Goal: Navigation & Orientation: Find specific page/section

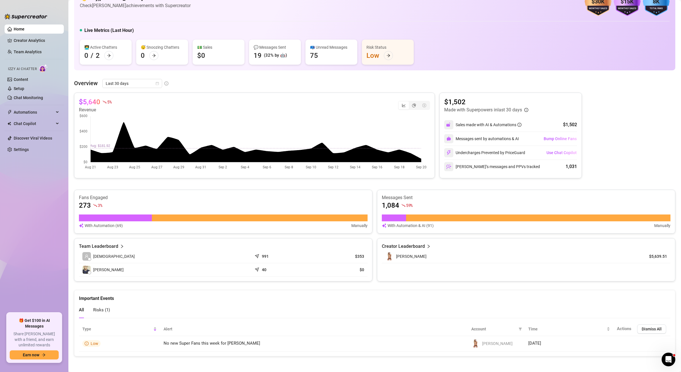
scroll to position [25, 0]
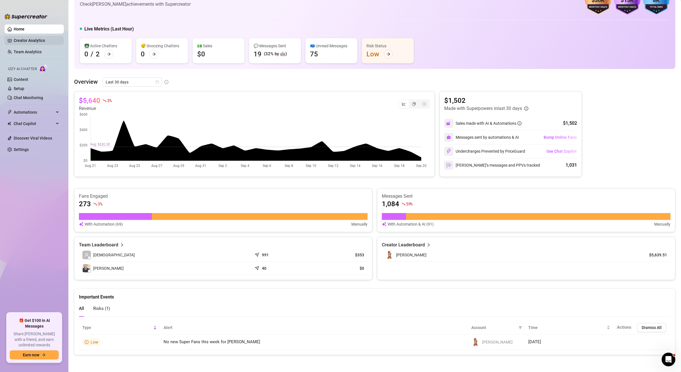
click at [39, 37] on link "Creator Analytics" at bounding box center [37, 40] width 46 height 9
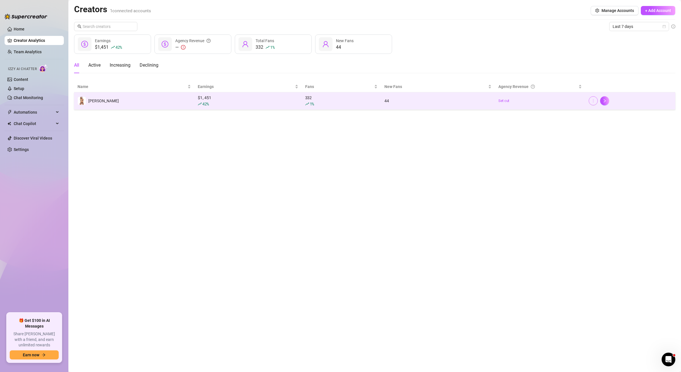
click at [593, 103] on button "button" at bounding box center [593, 100] width 9 height 9
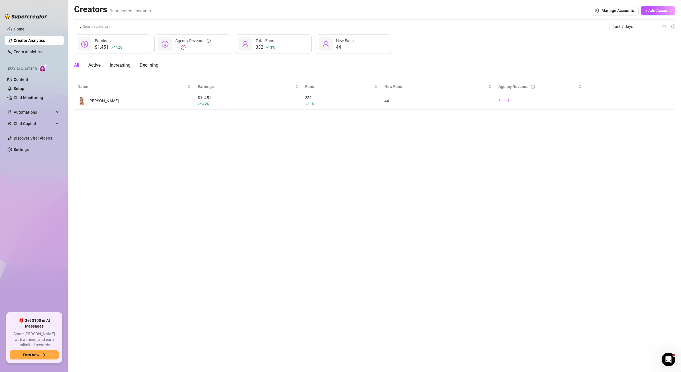
click at [601, 72] on div "All Active Increasing Declining" at bounding box center [374, 65] width 601 height 16
click at [36, 54] on link "Team Analytics" at bounding box center [28, 52] width 28 height 5
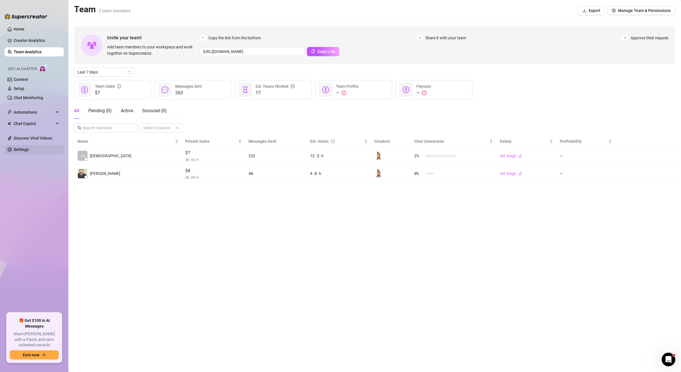
click at [24, 150] on link "Settings" at bounding box center [21, 149] width 15 height 5
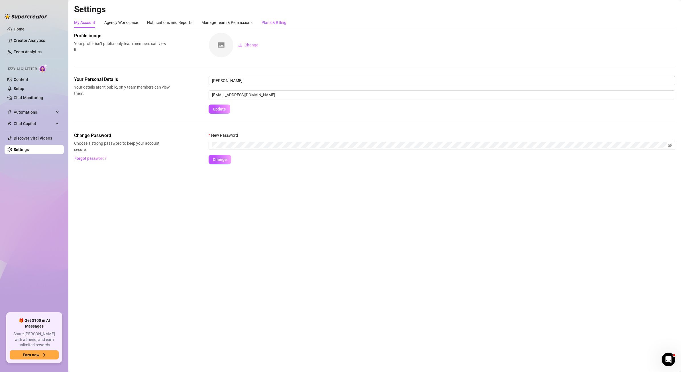
click at [281, 24] on div "Plans & Billing" at bounding box center [274, 22] width 25 height 6
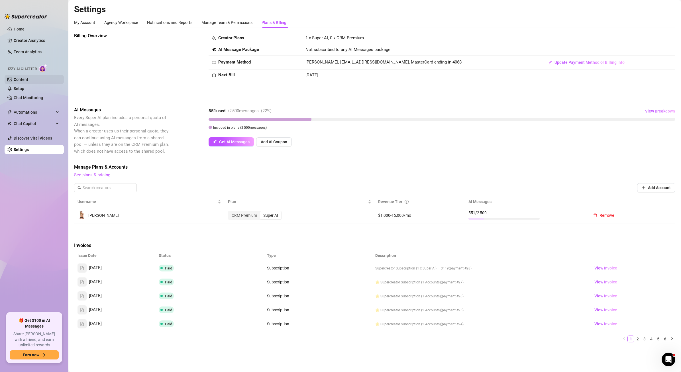
click at [28, 80] on link "Content" at bounding box center [21, 79] width 15 height 5
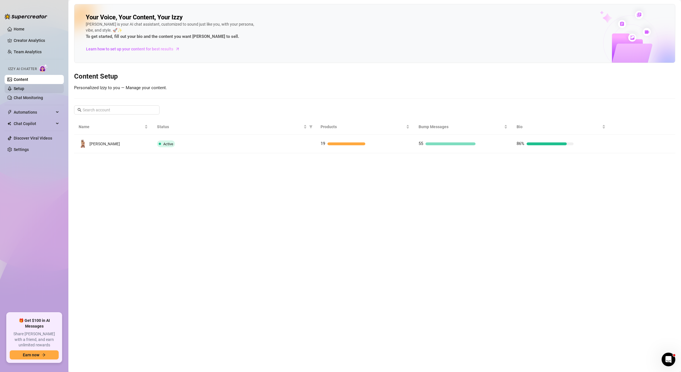
click at [24, 89] on link "Setup" at bounding box center [19, 88] width 11 height 5
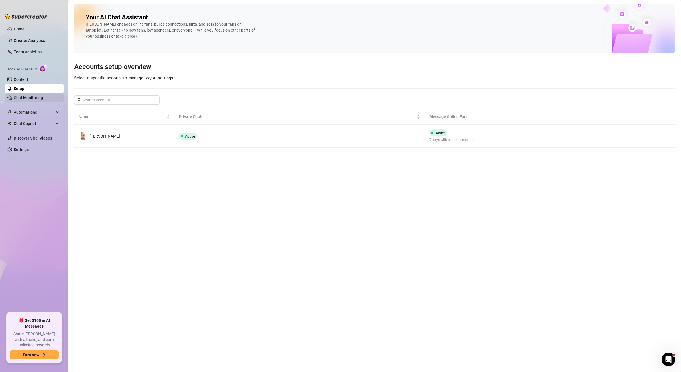
click at [29, 96] on link "Chat Monitoring" at bounding box center [28, 97] width 29 height 5
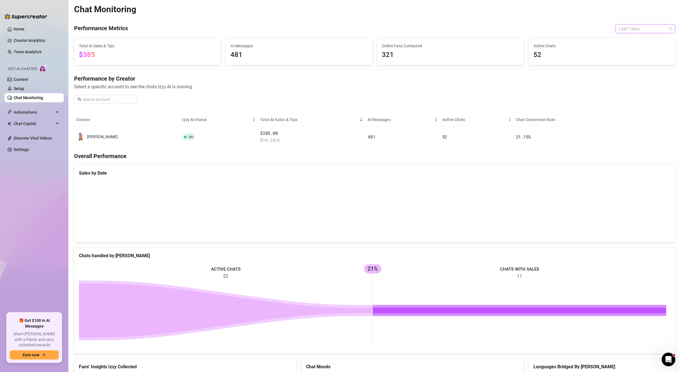
click at [624, 26] on span "Last 7 days" at bounding box center [645, 29] width 53 height 9
click at [620, 38] on div "Last 24 hours" at bounding box center [641, 40] width 51 height 6
